Goal: Information Seeking & Learning: Learn about a topic

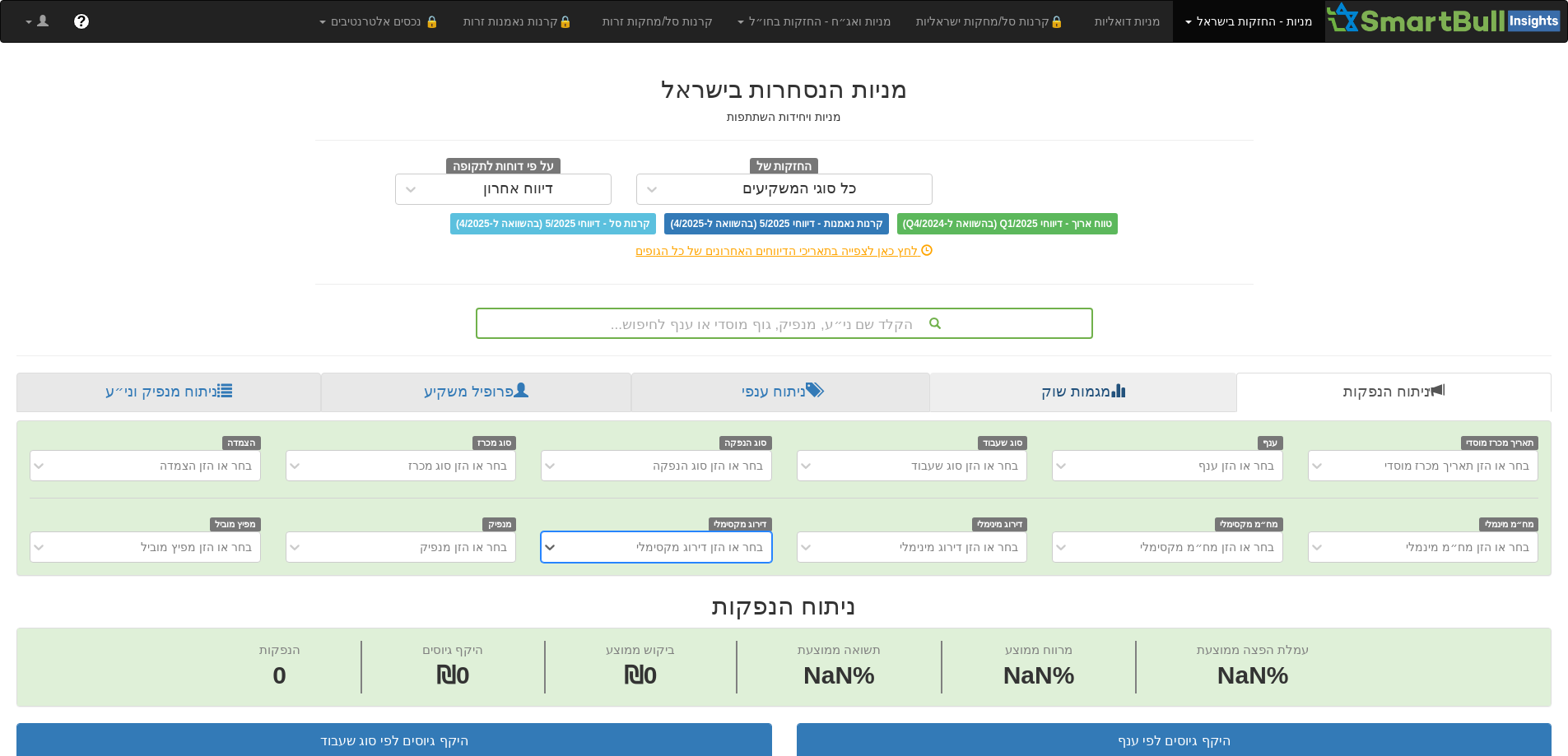
scroll to position [0, 12]
click at [813, 314] on div "הקלד שם ני״ע, מנפיק, גוף מוסדי או ענף לחיפוש..." at bounding box center [784, 324] width 614 height 28
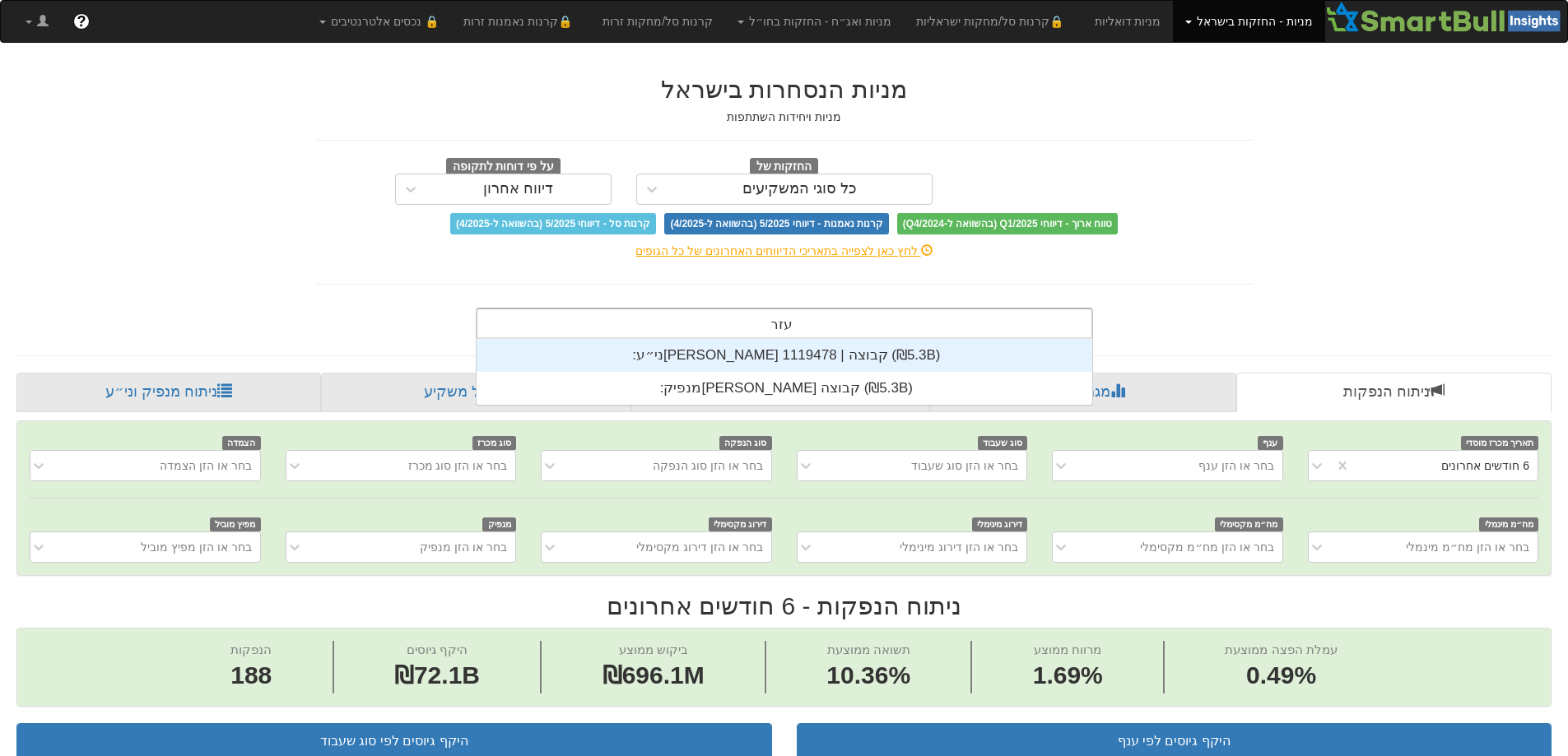
scroll to position [66, 0]
type input "[PERSON_NAME]"
click at [803, 354] on div "ני״ע: ‏[PERSON_NAME] קבוצה | 1119478 ‎(₪5.3B)‎" at bounding box center [784, 355] width 616 height 33
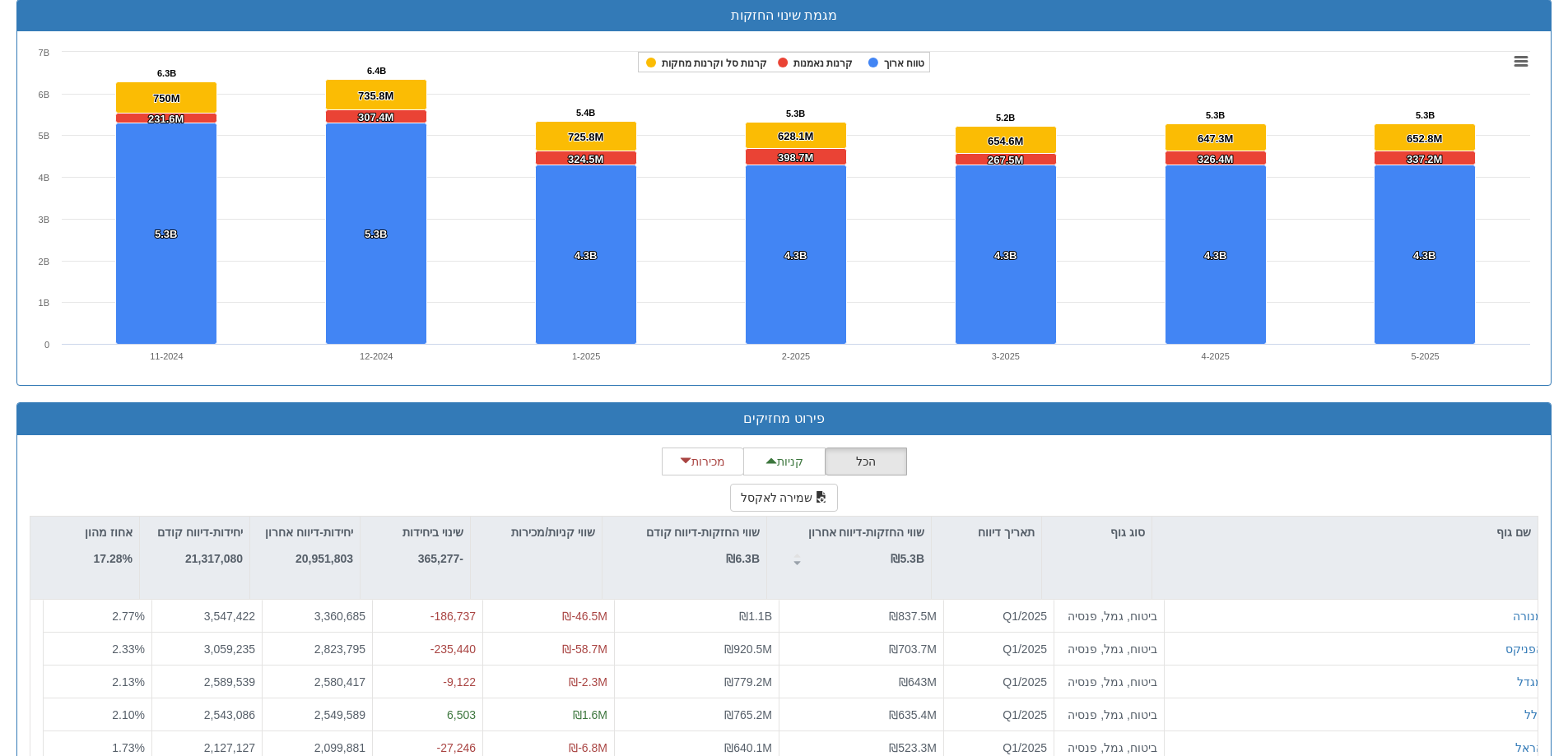
scroll to position [1211, 0]
